Goal: Find specific page/section: Find specific page/section

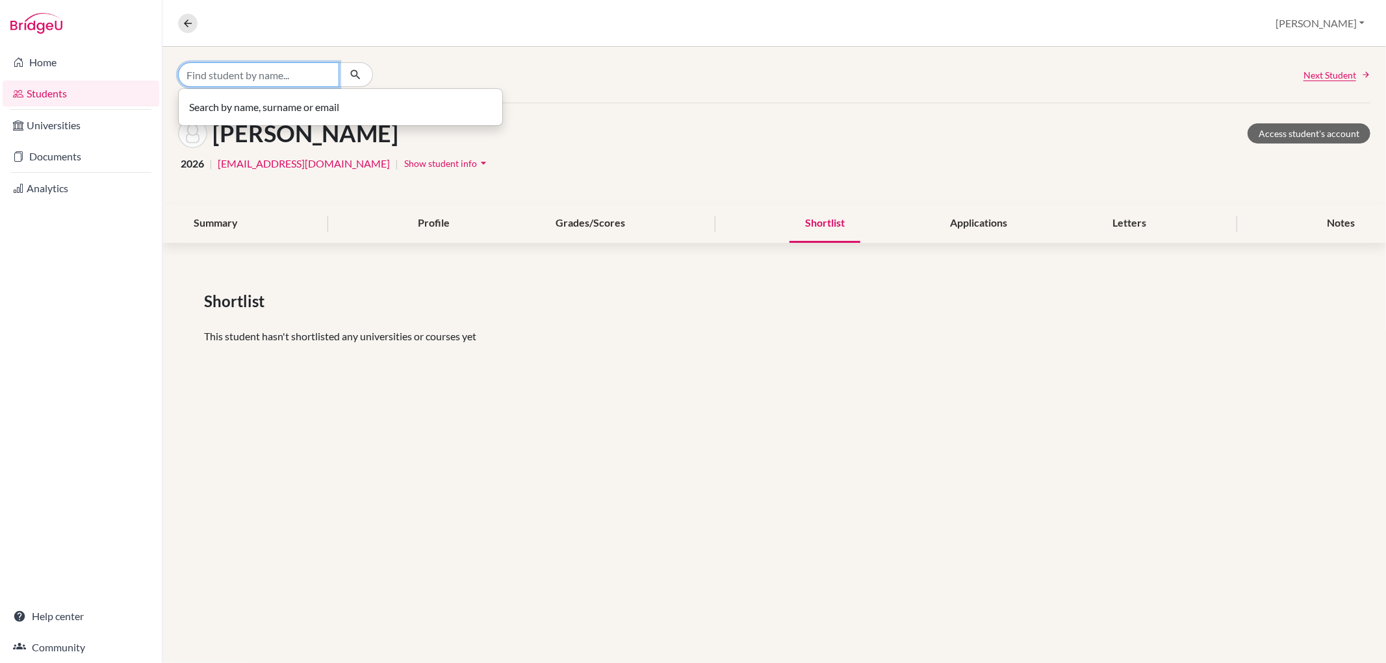
click at [294, 81] on input "Find student by name..." at bounding box center [258, 74] width 161 height 25
type input "ebba"
click at [315, 98] on p "Ebba Hintze 2026" at bounding box center [340, 102] width 292 height 16
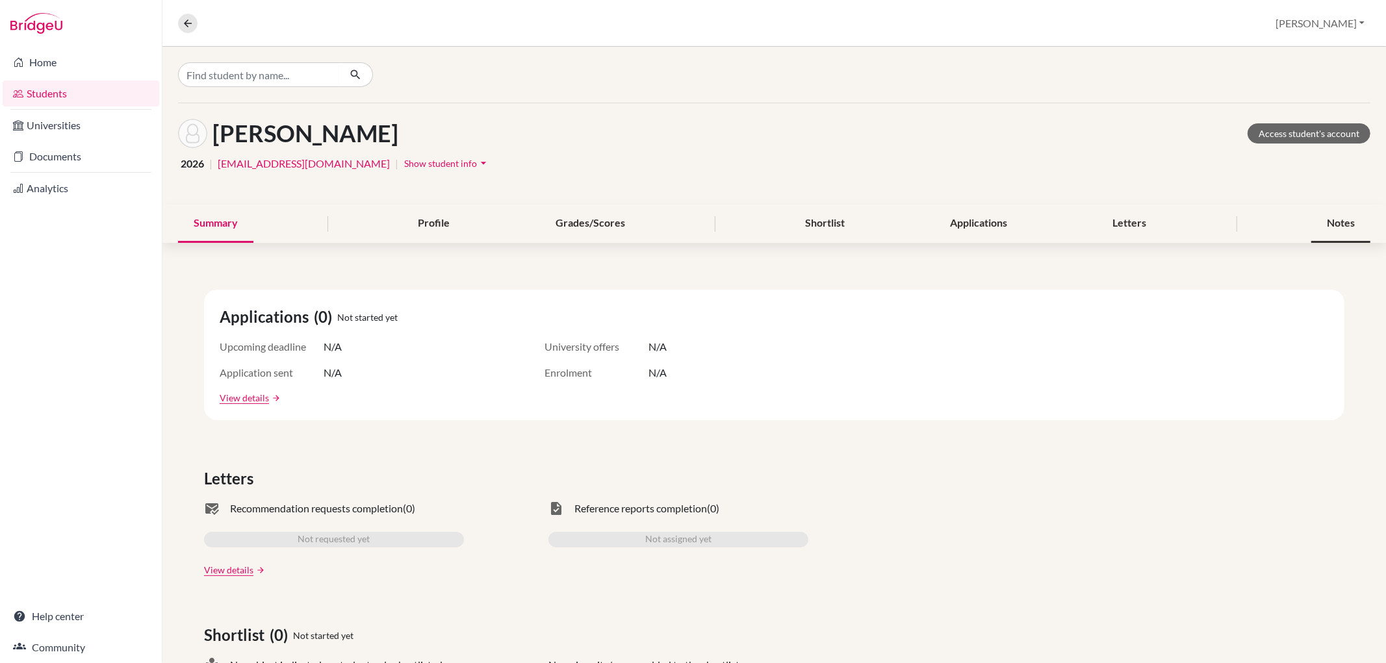
click at [1316, 215] on div "Notes" at bounding box center [1340, 224] width 59 height 38
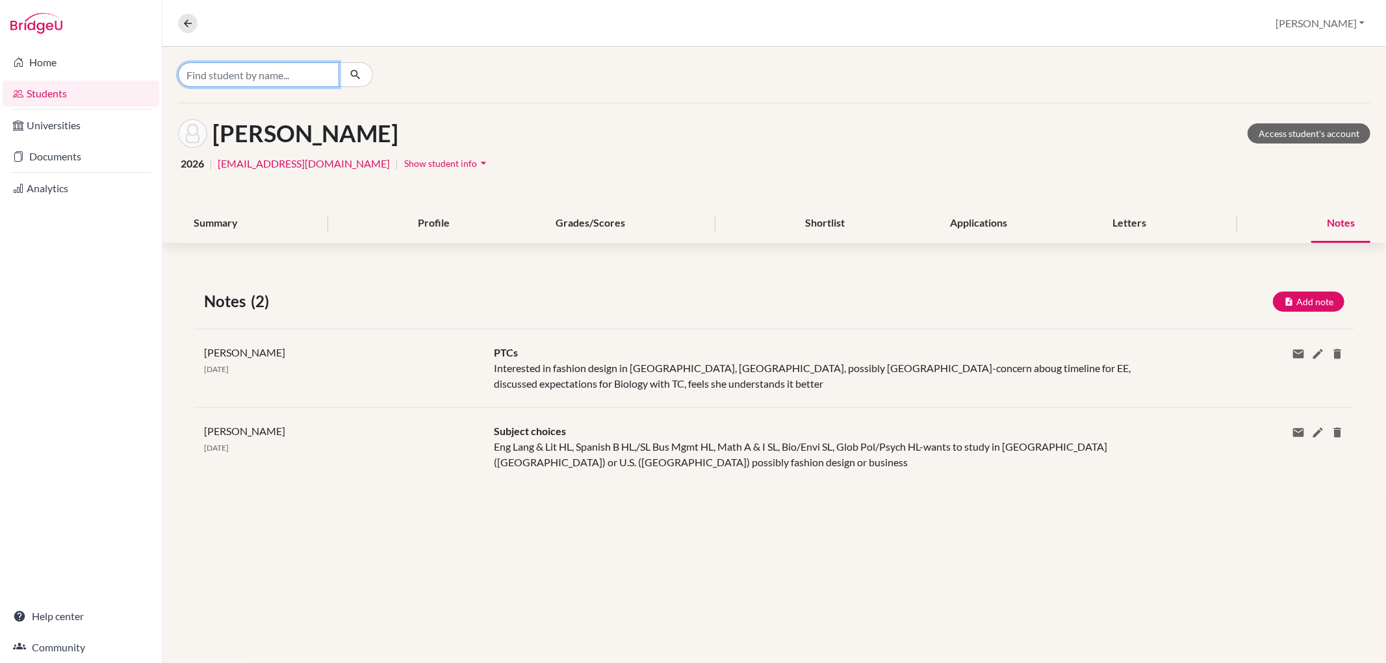
click at [297, 74] on input "Find student by name..." at bounding box center [258, 74] width 161 height 25
